Goal: Information Seeking & Learning: Learn about a topic

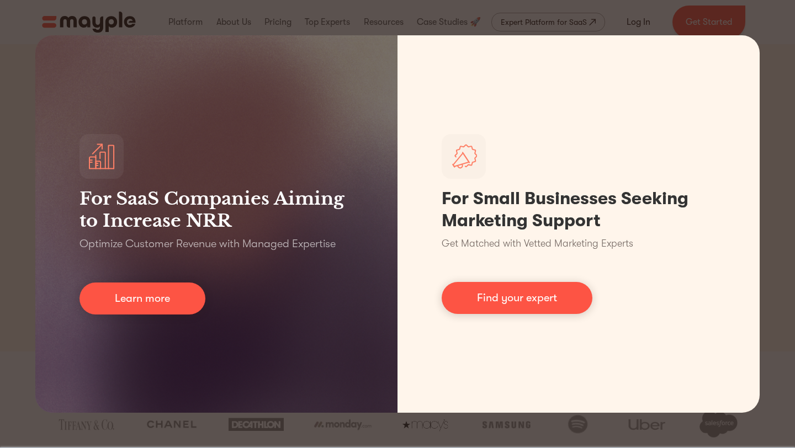
click at [770, 28] on div "For SaaS Companies Aiming to Increase NRR Optimize Customer Revenue with Manage…" at bounding box center [397, 224] width 795 height 448
click at [771, 290] on div "For SaaS Companies Aiming to Increase NRR Optimize Customer Revenue with Manage…" at bounding box center [397, 224] width 795 height 448
click at [7, 26] on div "For SaaS Companies Aiming to Increase NRR Optimize Customer Revenue with Manage…" at bounding box center [397, 224] width 795 height 448
click at [765, 35] on div "For SaaS Companies Aiming to Increase NRR Optimize Customer Revenue with Manage…" at bounding box center [397, 224] width 795 height 448
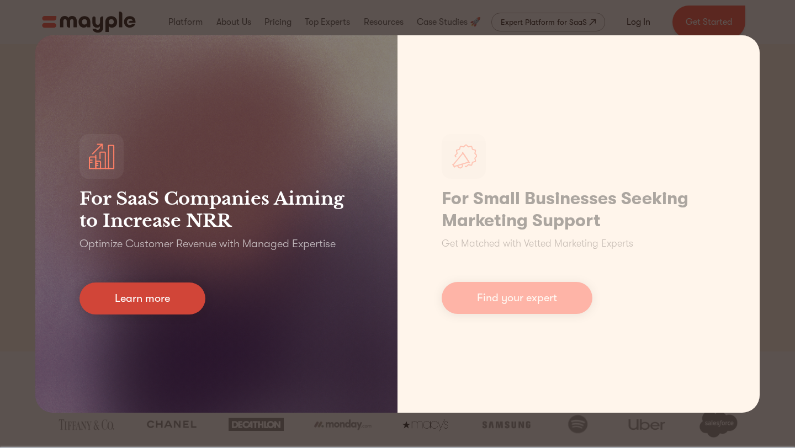
click at [179, 290] on link "Learn more" at bounding box center [142, 299] width 126 height 32
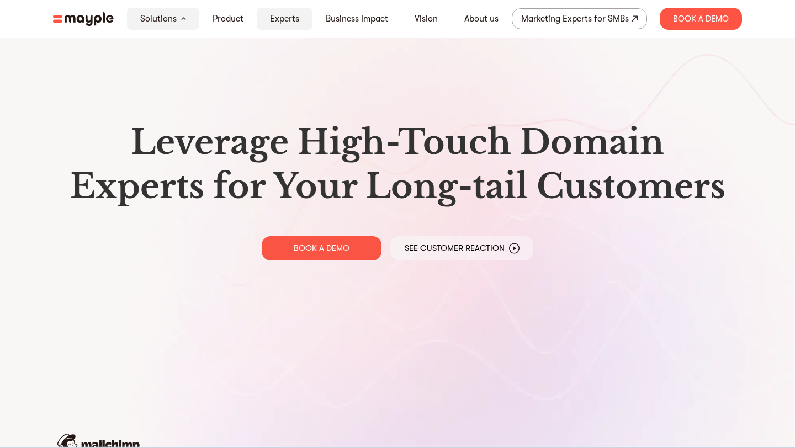
click at [290, 16] on link "Experts" at bounding box center [284, 18] width 29 height 13
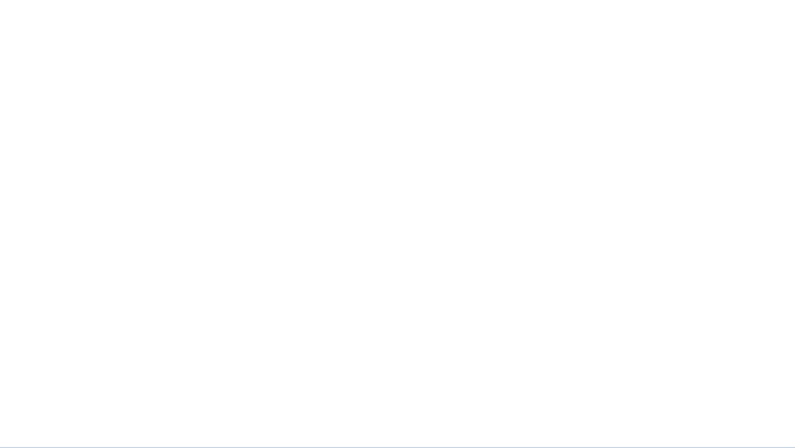
scroll to position [927, 0]
